Goal: Transaction & Acquisition: Purchase product/service

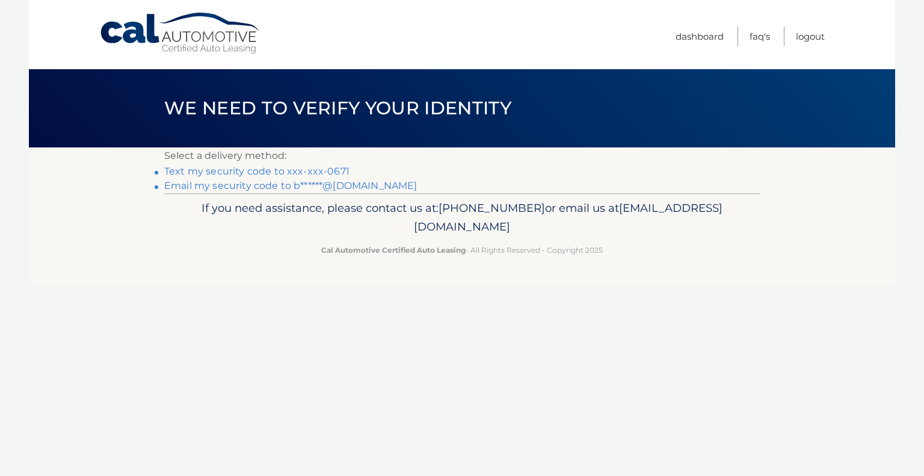
click at [257, 171] on link "Text my security code to xxx-xxx-0671" at bounding box center [256, 170] width 185 height 11
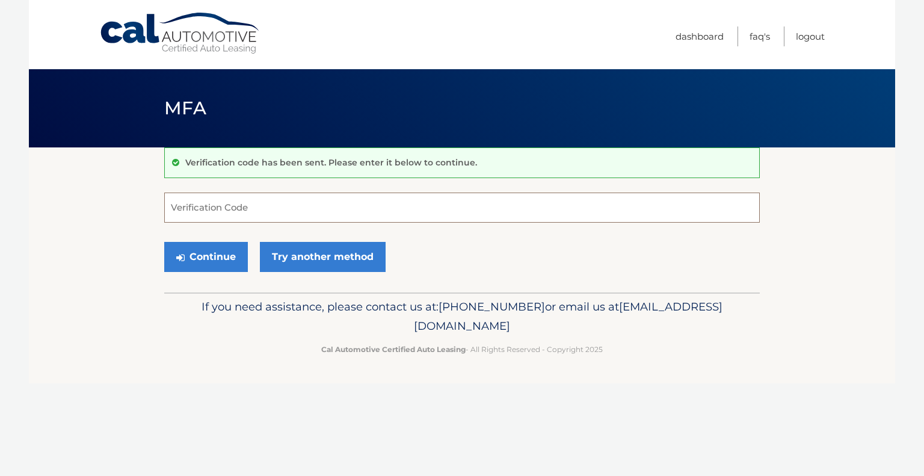
click at [172, 204] on input "Verification Code" at bounding box center [461, 207] width 595 height 30
type input "267109"
click at [198, 254] on button "Continue" at bounding box center [206, 257] width 84 height 30
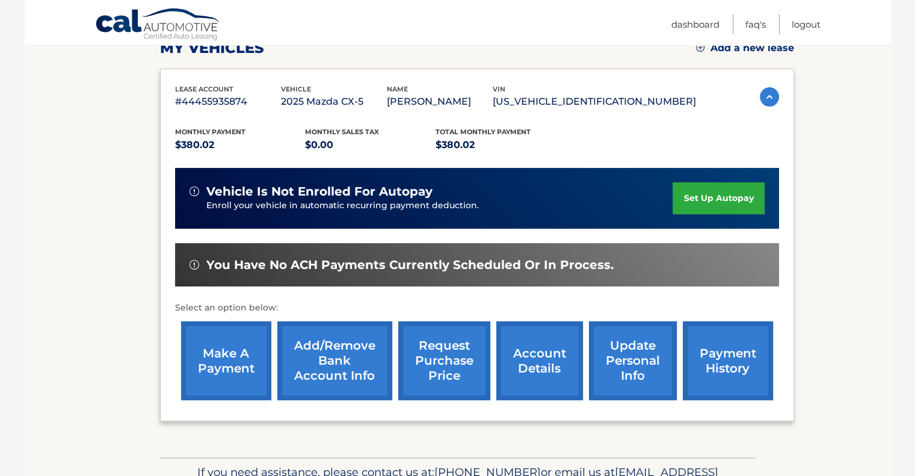
scroll to position [192, 0]
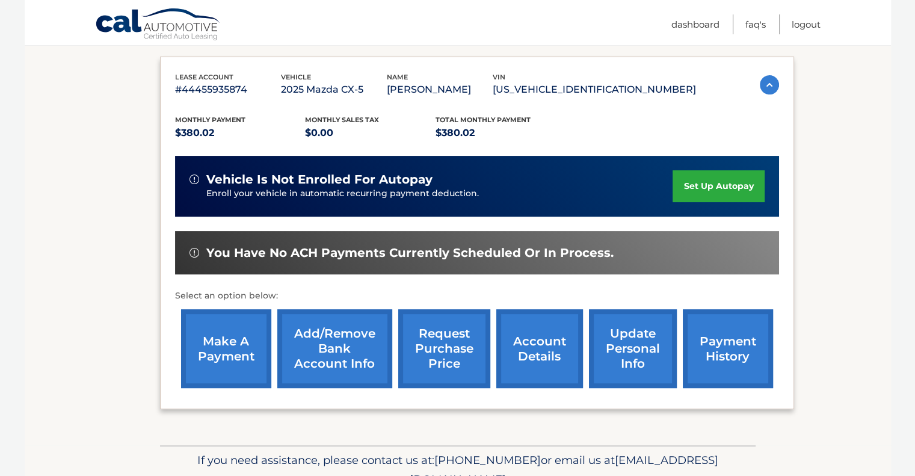
click at [226, 358] on link "make a payment" at bounding box center [226, 348] width 90 height 79
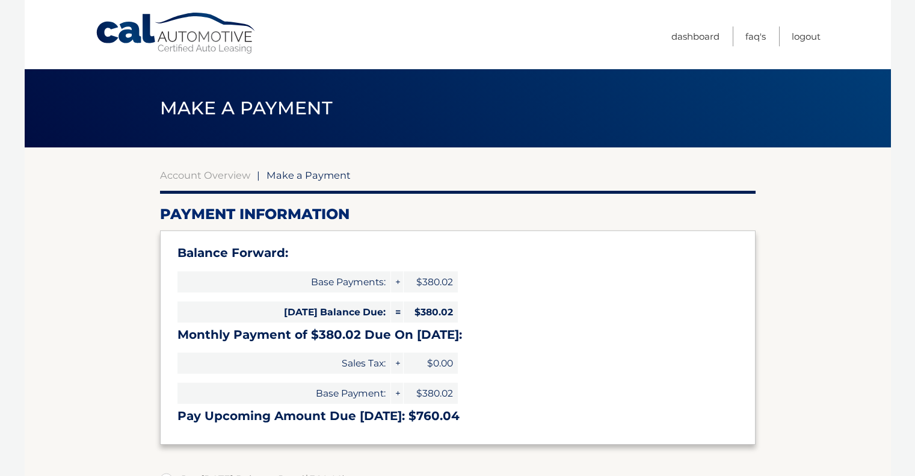
select select "MDlmYTc3ZjYtZTcxNC00YjRhLWFlMjMtYmM5NDM1ZDc0OTUy"
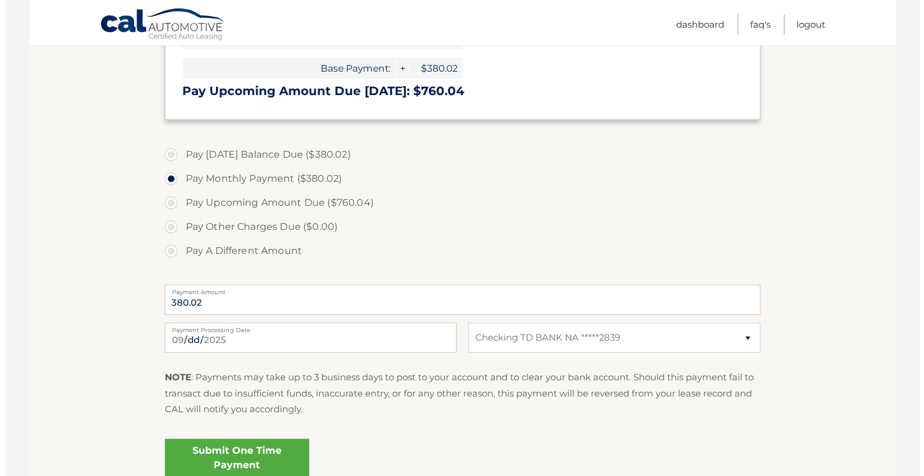
scroll to position [337, 0]
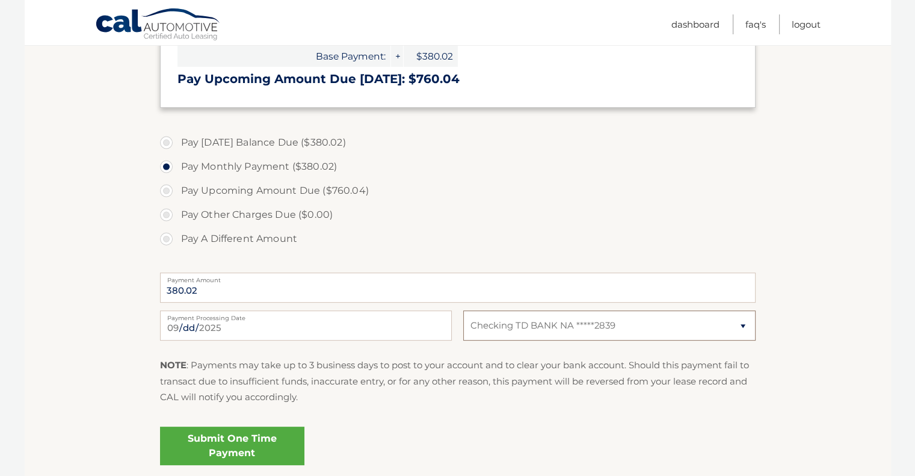
click at [741, 322] on select "Select Bank Account Checking TD BANK NA *****2839" at bounding box center [609, 325] width 292 height 30
click at [463, 310] on select "Select Bank Account Checking TD BANK NA *****2839" at bounding box center [609, 325] width 292 height 30
click at [217, 441] on link "Submit One Time Payment" at bounding box center [232, 445] width 144 height 38
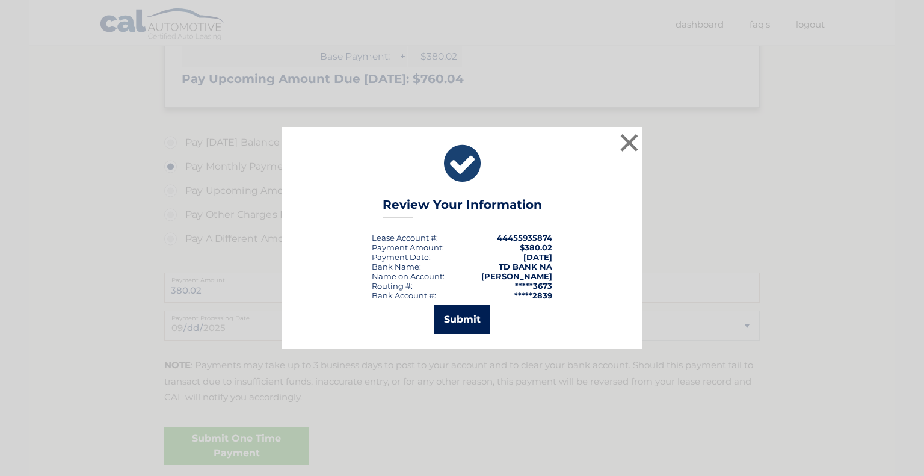
click at [458, 317] on button "Submit" at bounding box center [462, 319] width 56 height 29
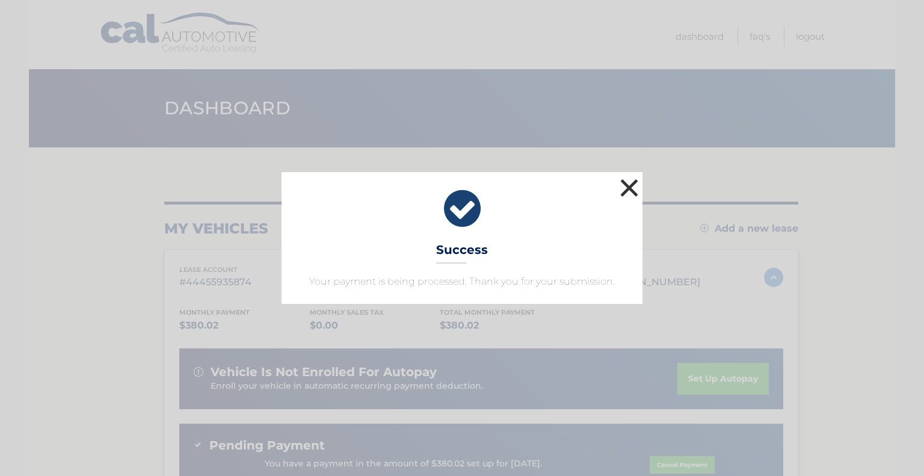
click at [628, 184] on button "×" at bounding box center [629, 188] width 24 height 24
